Goal: Task Accomplishment & Management: Use online tool/utility

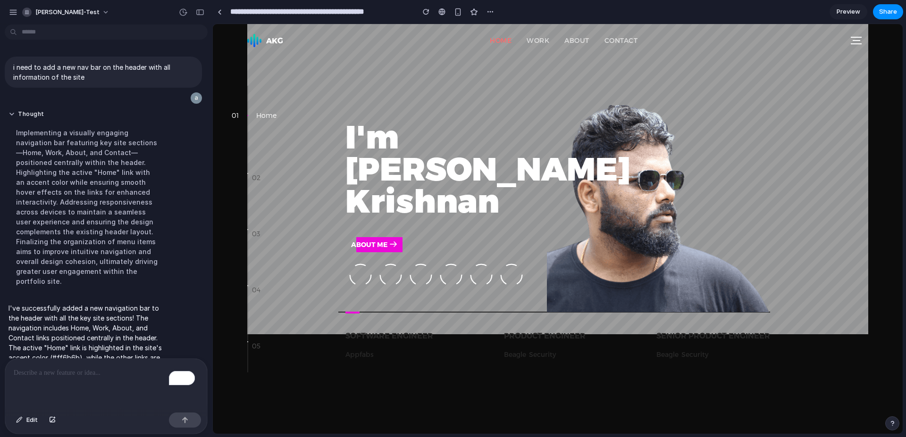
scroll to position [67, 0]
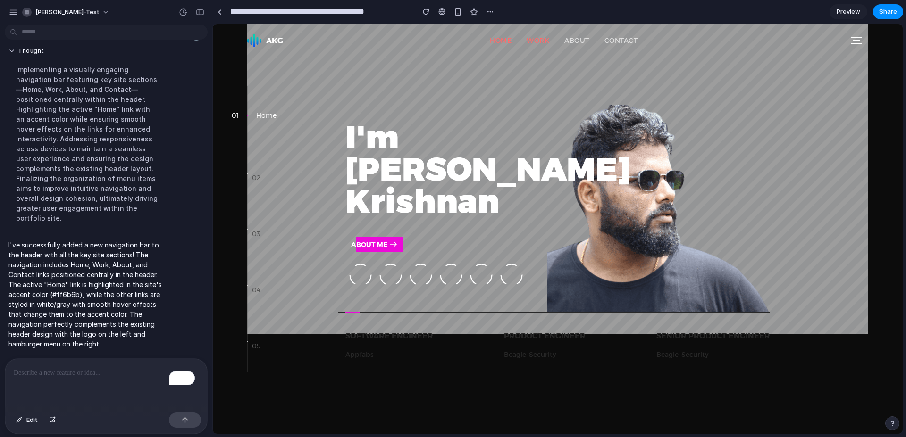
click at [543, 37] on link "Work" at bounding box center [538, 40] width 23 height 8
click at [583, 44] on link "About" at bounding box center [576, 40] width 25 height 8
click at [632, 42] on link "Contact" at bounding box center [622, 40] width 34 height 8
click at [115, 373] on p "To enrich screen reader interactions, please activate Accessibility in Grammarl…" at bounding box center [106, 373] width 185 height 11
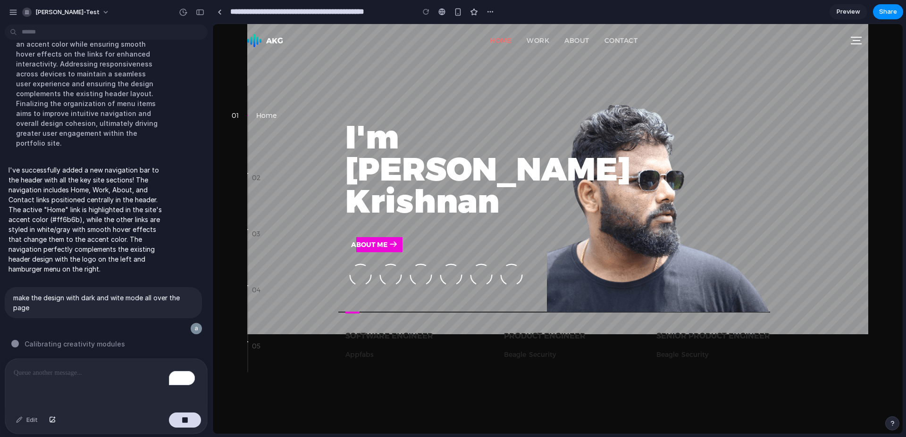
scroll to position [144, 0]
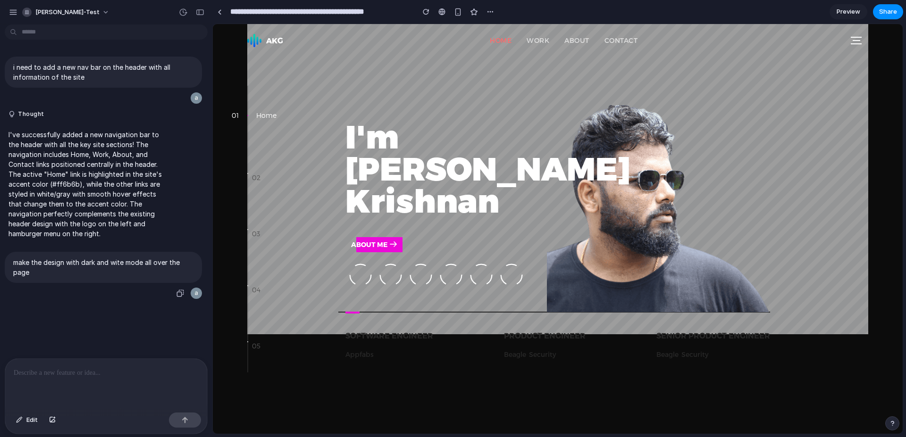
click at [44, 294] on div "make the design with dark and wite mode all over the page" at bounding box center [103, 276] width 197 height 48
click at [73, 374] on p at bounding box center [106, 373] width 185 height 11
